Goal: Task Accomplishment & Management: Use online tool/utility

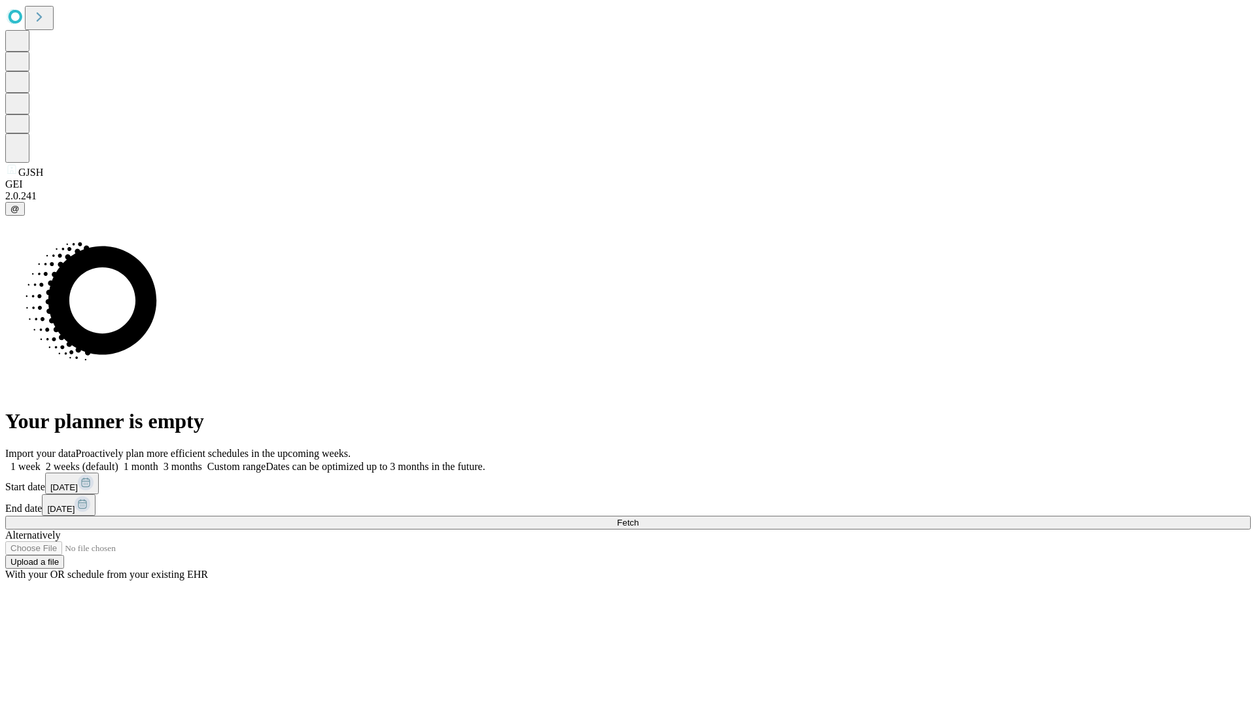
click at [638, 518] on span "Fetch" at bounding box center [628, 523] width 22 height 10
